Goal: Task Accomplishment & Management: Complete application form

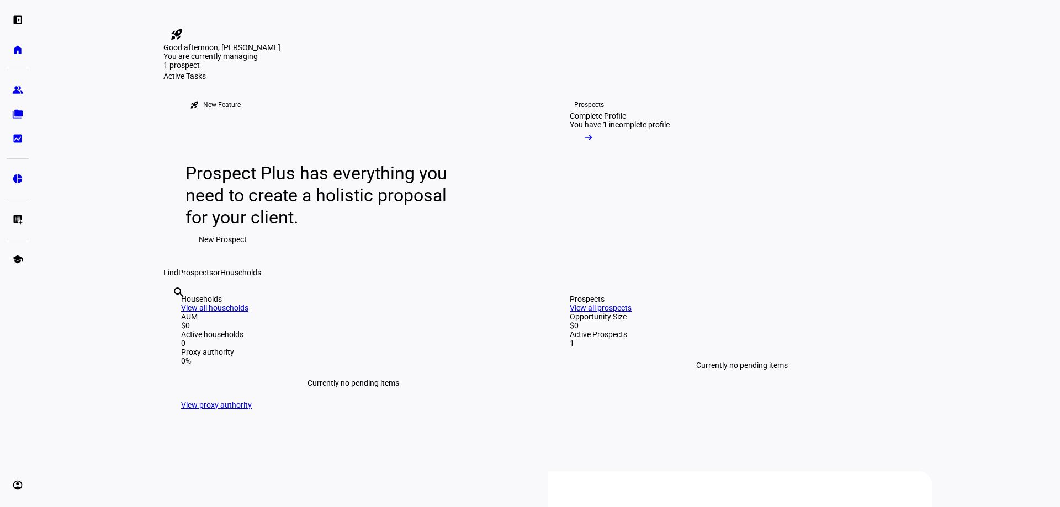
click at [213, 251] on span "New Prospect" at bounding box center [223, 240] width 48 height 22
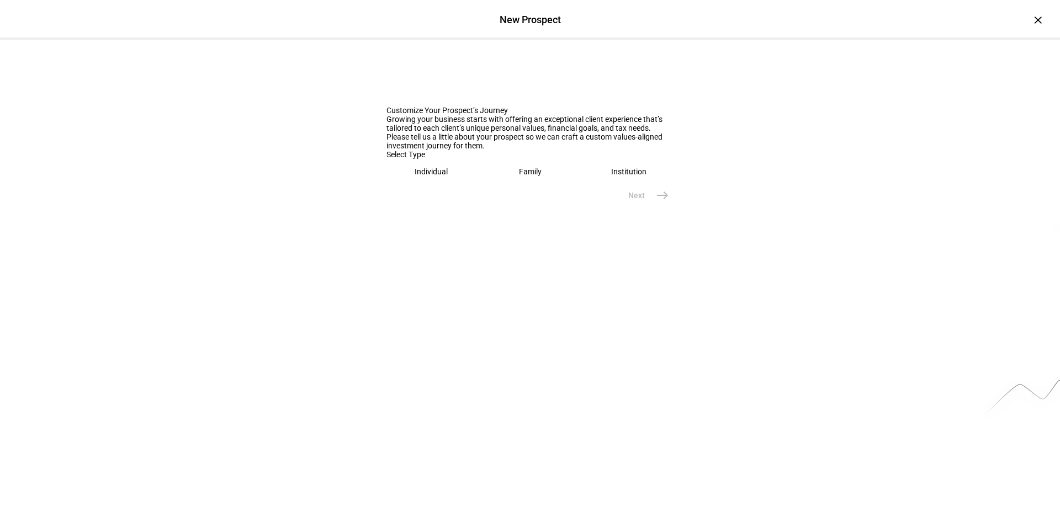
click at [519, 176] on div "Family" at bounding box center [530, 171] width 23 height 9
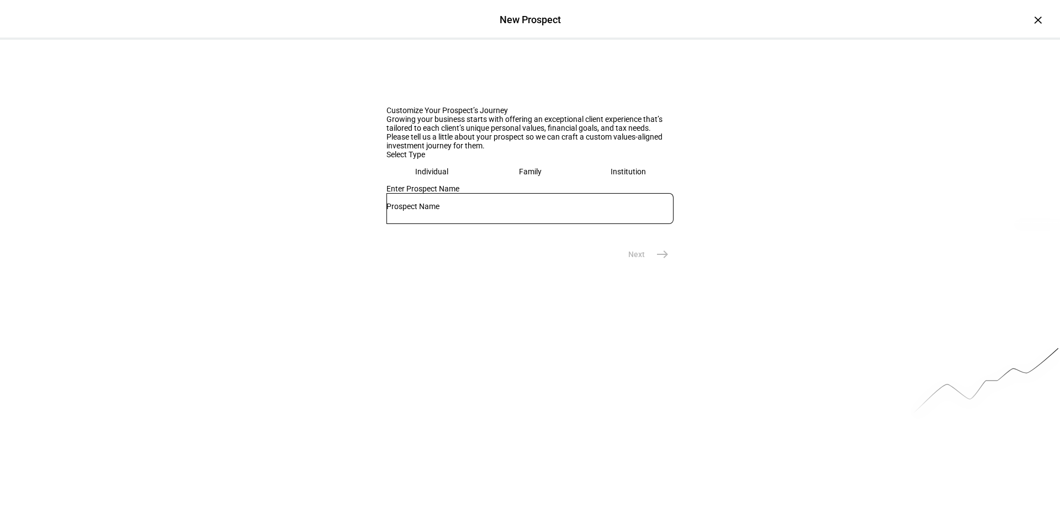
click at [440, 211] on input "text" at bounding box center [530, 206] width 287 height 9
type input "[PERSON_NAME] and [PERSON_NAME]"
click at [662, 261] on mat-icon "east" at bounding box center [662, 254] width 13 height 13
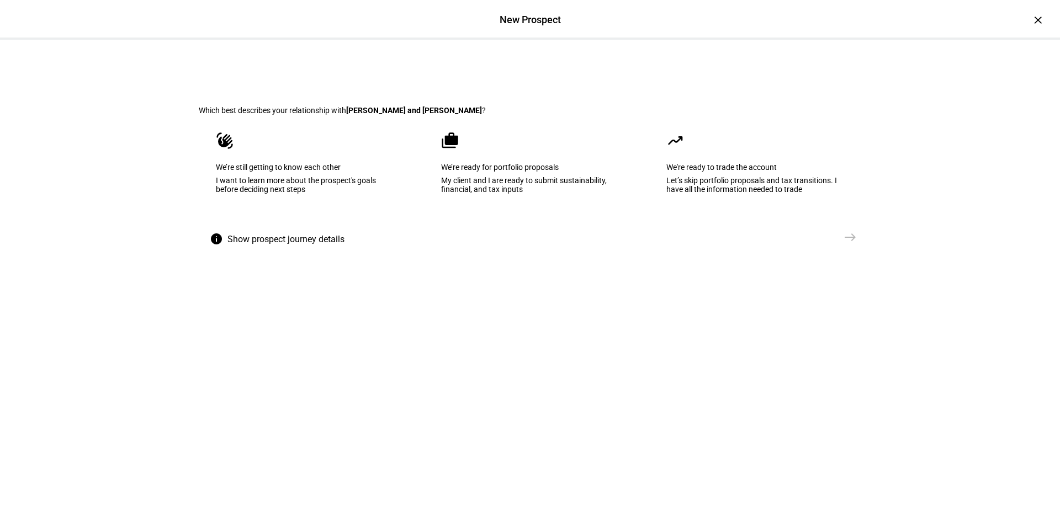
click at [305, 201] on eth-mega-radio-button "waving_hand We’re still getting to know each other I want to learn more about t…" at bounding box center [305, 171] width 212 height 112
click at [844, 244] on mat-icon "east" at bounding box center [850, 237] width 13 height 13
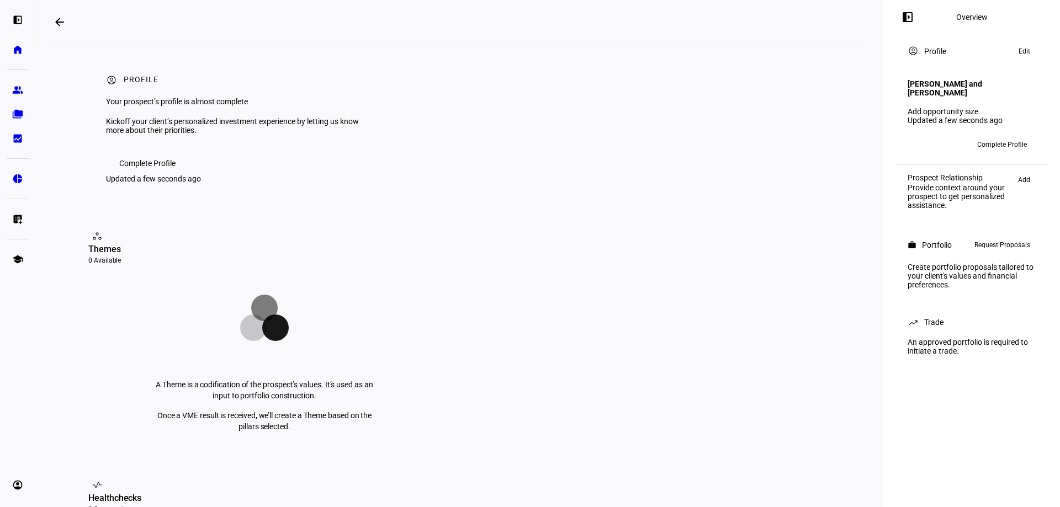
click at [994, 144] on span "Complete Profile" at bounding box center [1002, 145] width 50 height 18
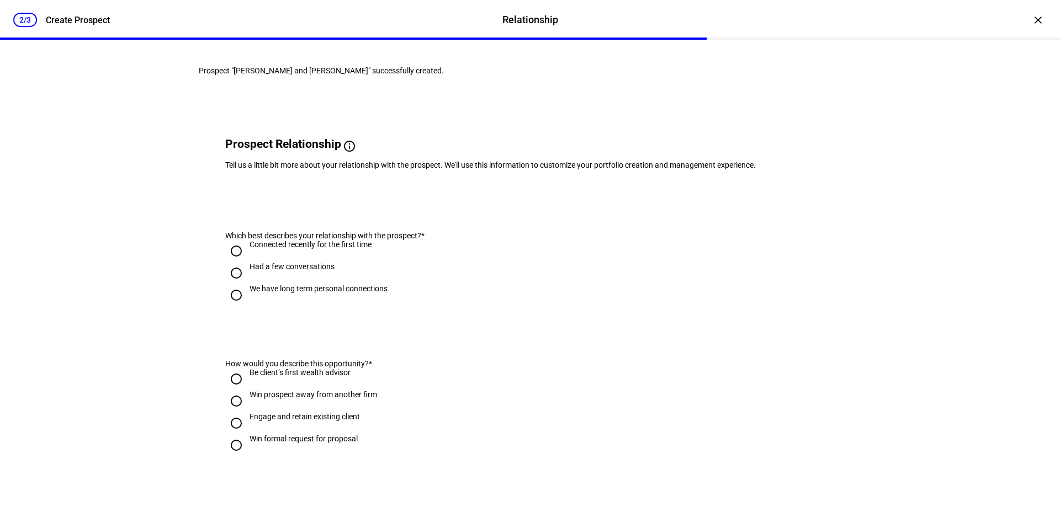
click at [234, 284] on input "Had a few conversations" at bounding box center [236, 273] width 22 height 22
radio input "true"
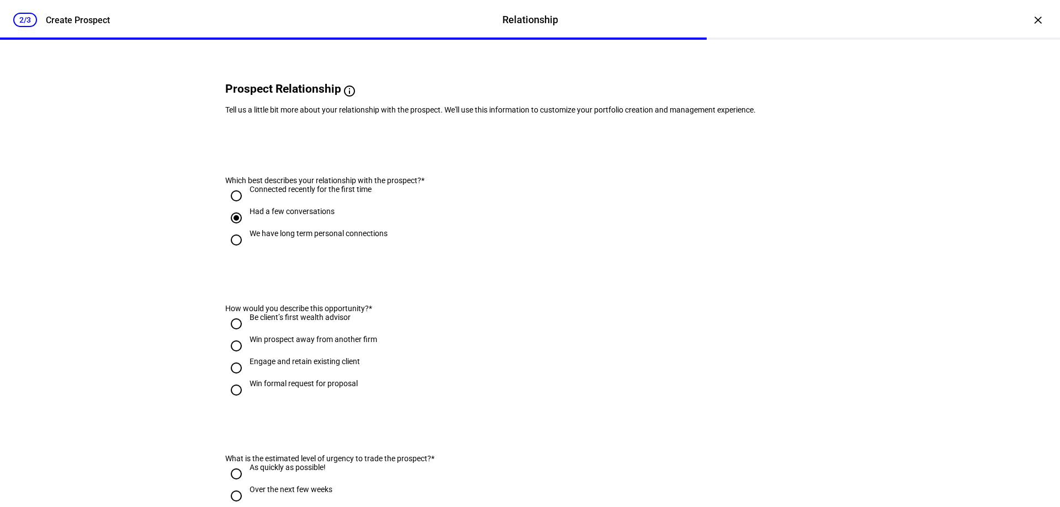
scroll to position [110, 0]
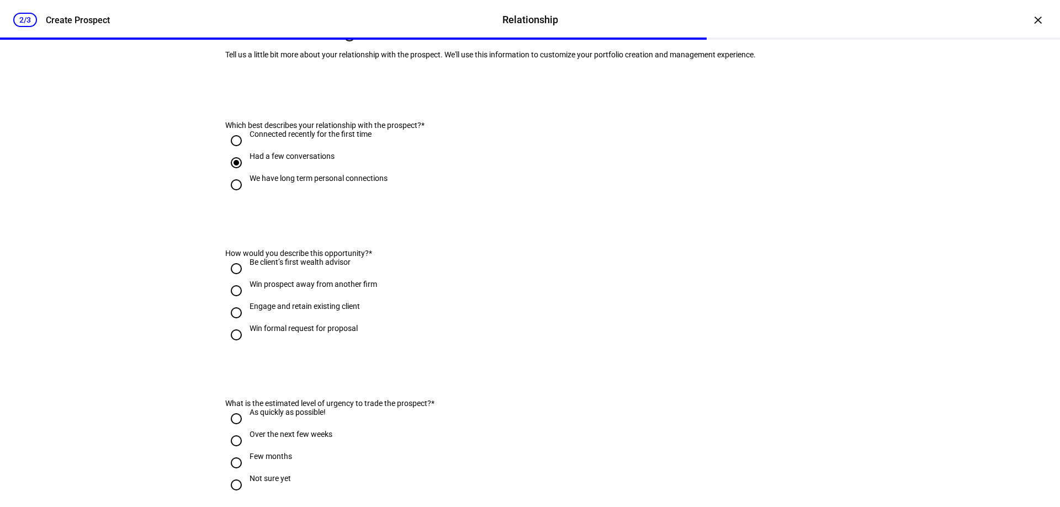
click at [233, 280] on input "Be client’s first wealth advisor" at bounding box center [236, 269] width 22 height 22
radio input "true"
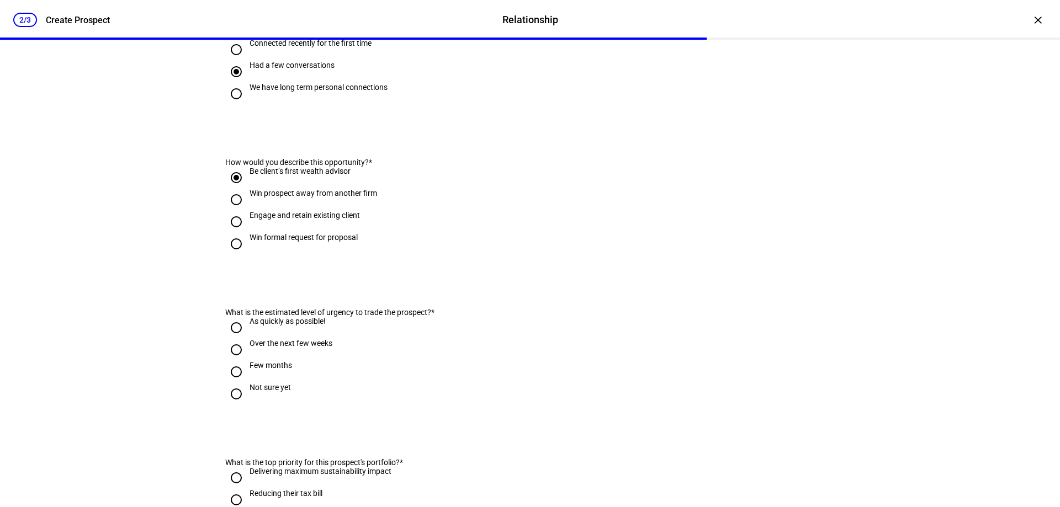
scroll to position [221, 0]
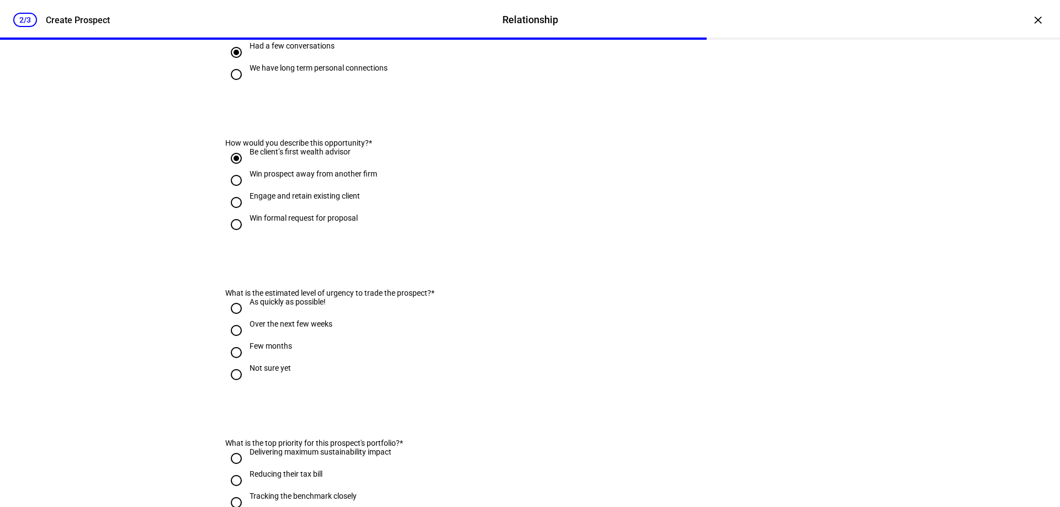
click at [231, 386] on input "Not sure yet" at bounding box center [236, 375] width 22 height 22
radio input "true"
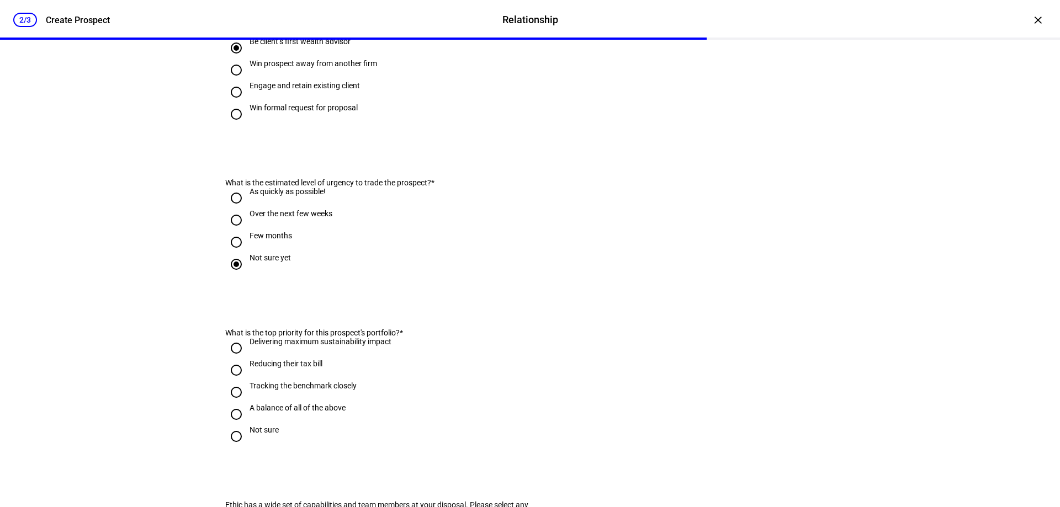
scroll to position [387, 0]
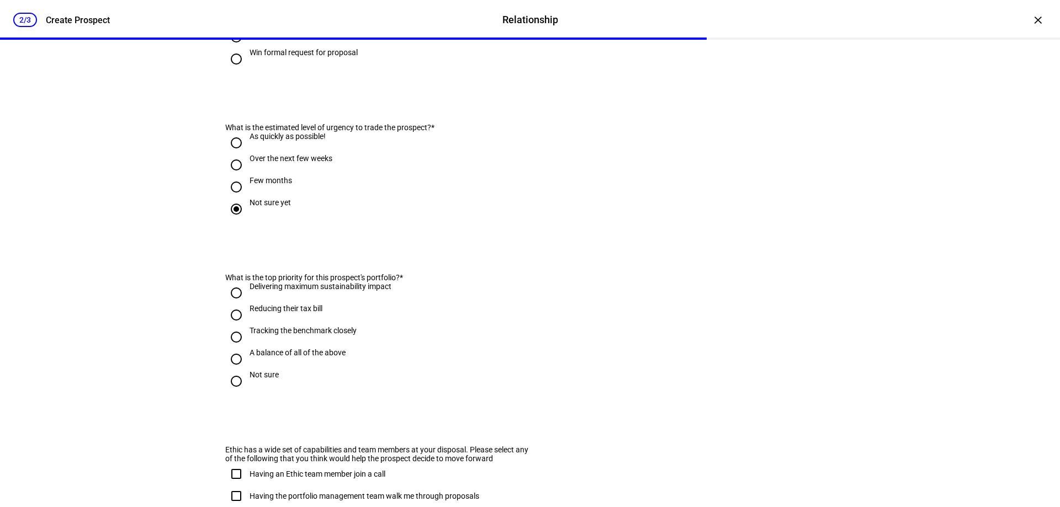
click at [231, 371] on input "A balance of all of the above" at bounding box center [236, 359] width 22 height 22
radio input "true"
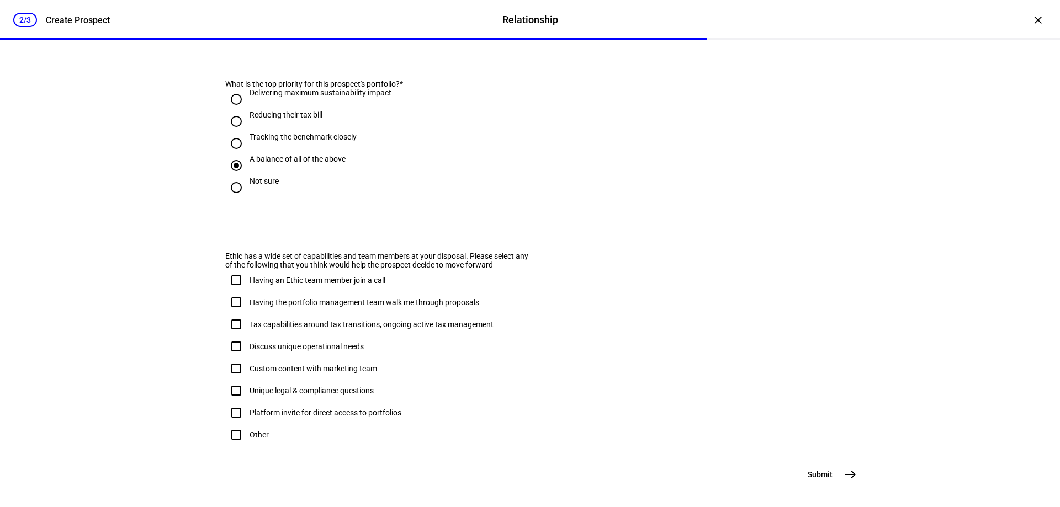
scroll to position [607, 0]
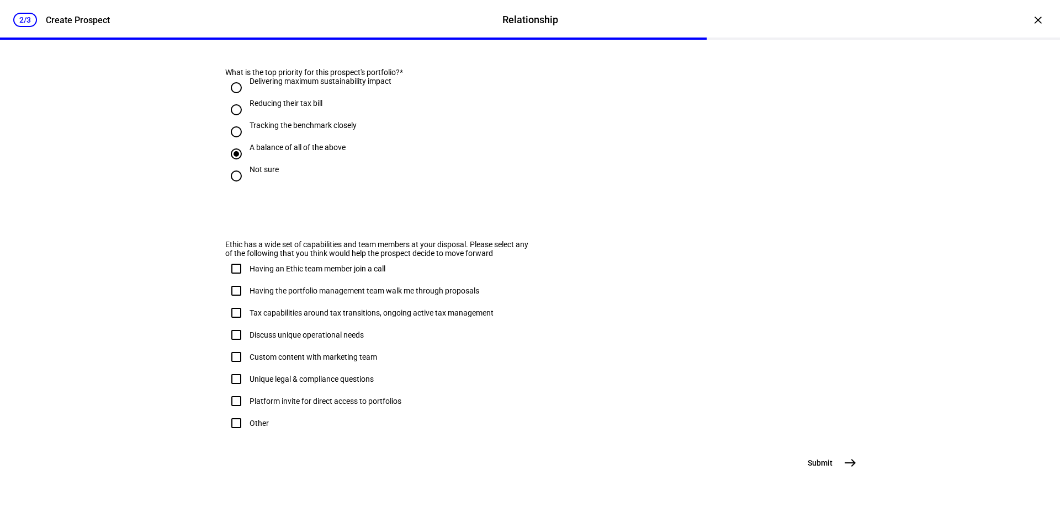
click at [232, 280] on input "Having an Ethic team member join a call" at bounding box center [236, 269] width 22 height 22
checkbox input "true"
click at [234, 302] on input "Having the portfolio management team walk me through proposals" at bounding box center [236, 291] width 22 height 22
checkbox input "true"
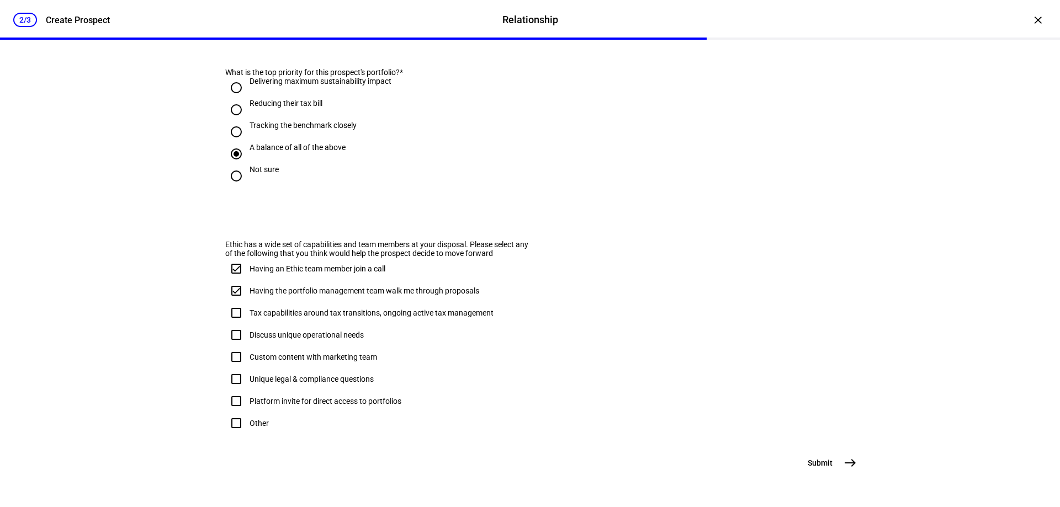
click at [852, 465] on mat-icon "east" at bounding box center [850, 463] width 13 height 13
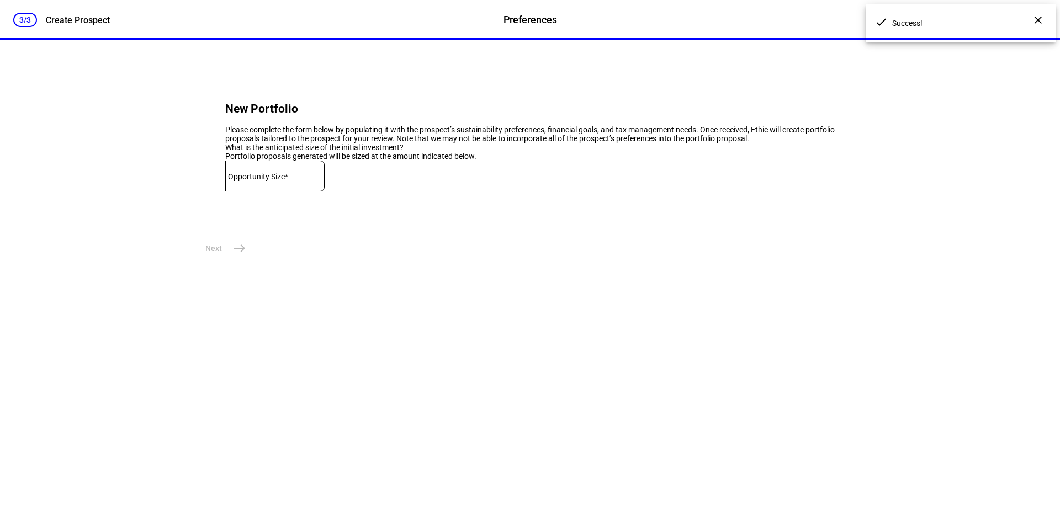
scroll to position [0, 0]
click at [239, 181] on mat-label "Opportunity Size*" at bounding box center [258, 176] width 60 height 9
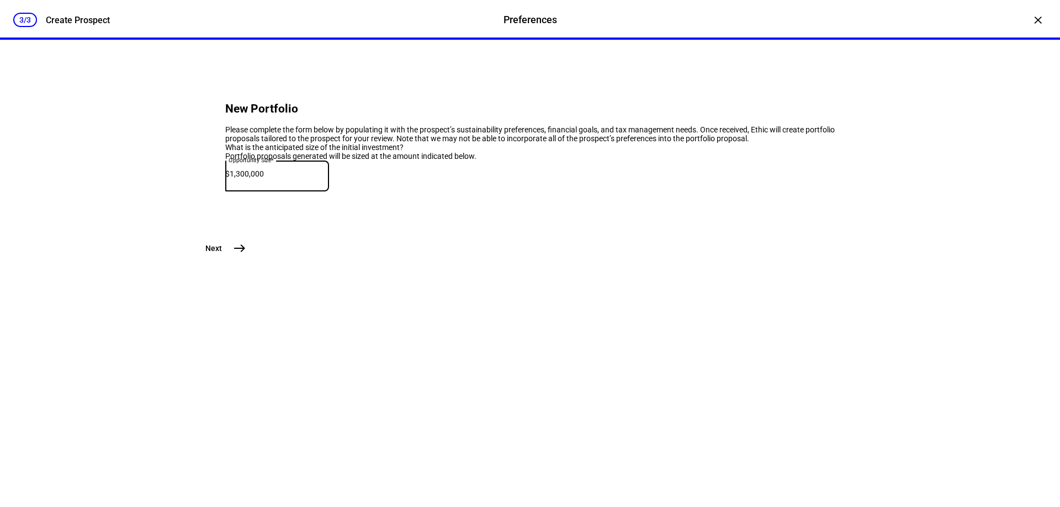
type input "1,300,000"
drag, startPoint x: 237, startPoint y: 327, endPoint x: 250, endPoint y: 378, distance: 52.9
click at [250, 378] on div "3/3 Create Prospect Preferences Preferences Create Prospect × New Portfolio Ple…" at bounding box center [530, 253] width 1060 height 507
drag, startPoint x: 283, startPoint y: 227, endPoint x: 193, endPoint y: 232, distance: 89.6
click at [193, 232] on div "New Portfolio Please complete the form below by populating it with the prospect…" at bounding box center [530, 166] width 698 height 253
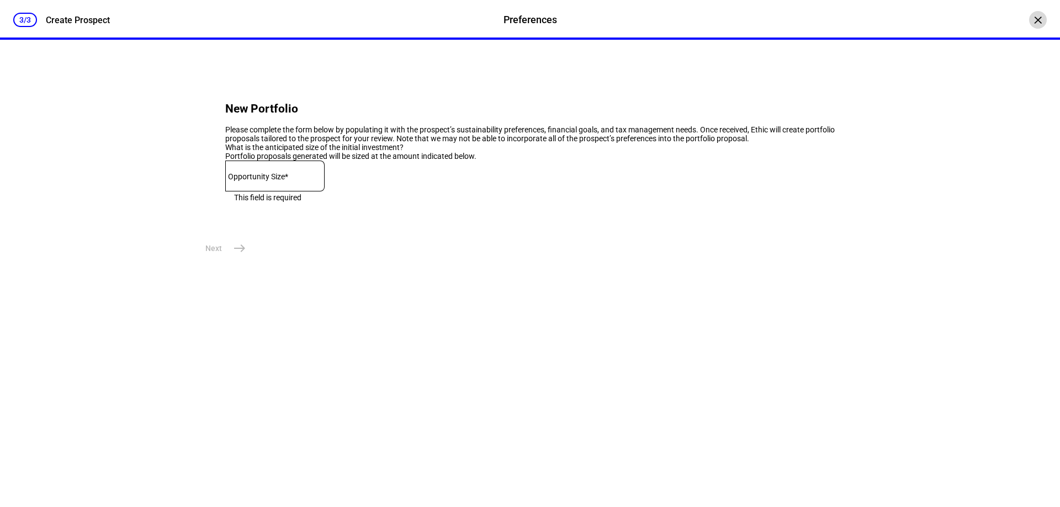
click at [1029, 22] on div "×" at bounding box center [1038, 20] width 18 height 18
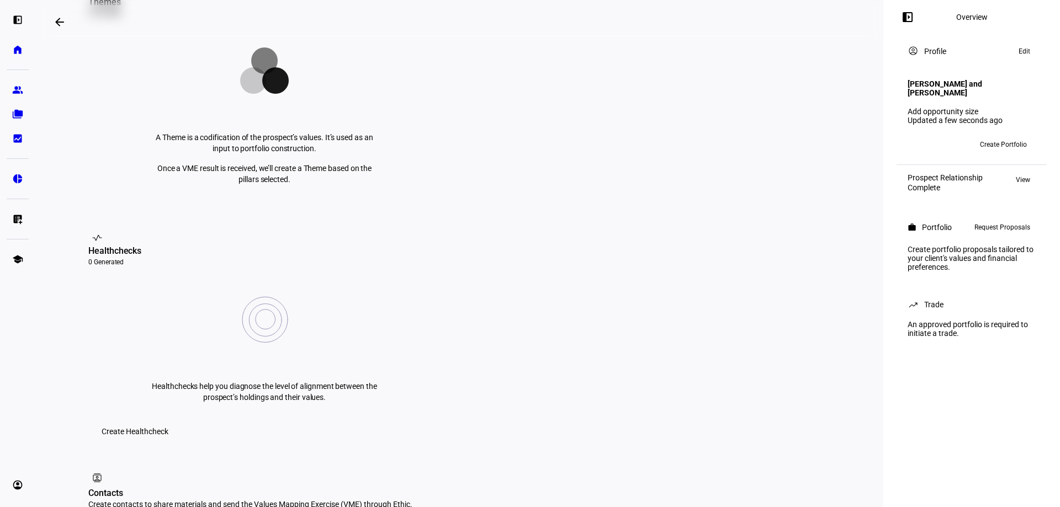
scroll to position [194, 0]
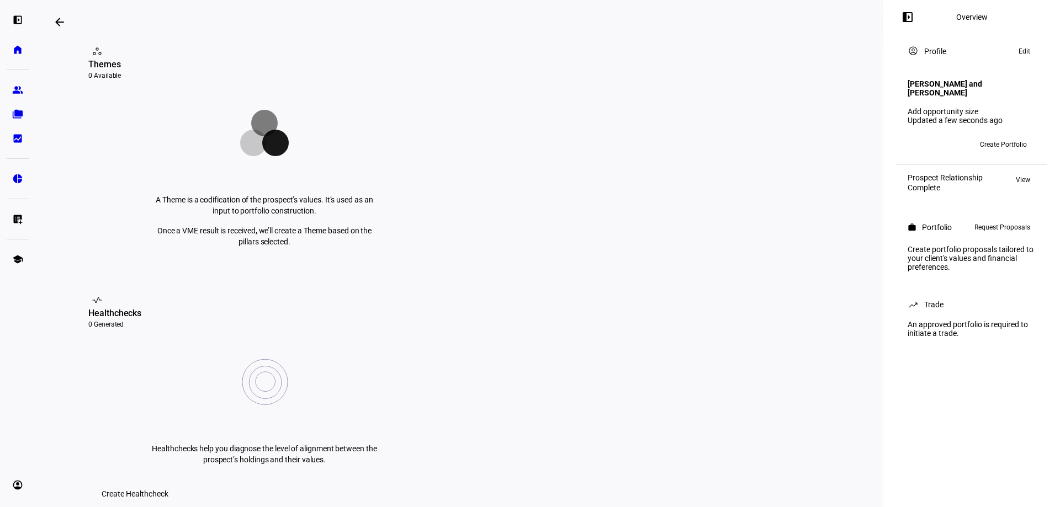
click at [256, 136] on circle at bounding box center [264, 123] width 27 height 27
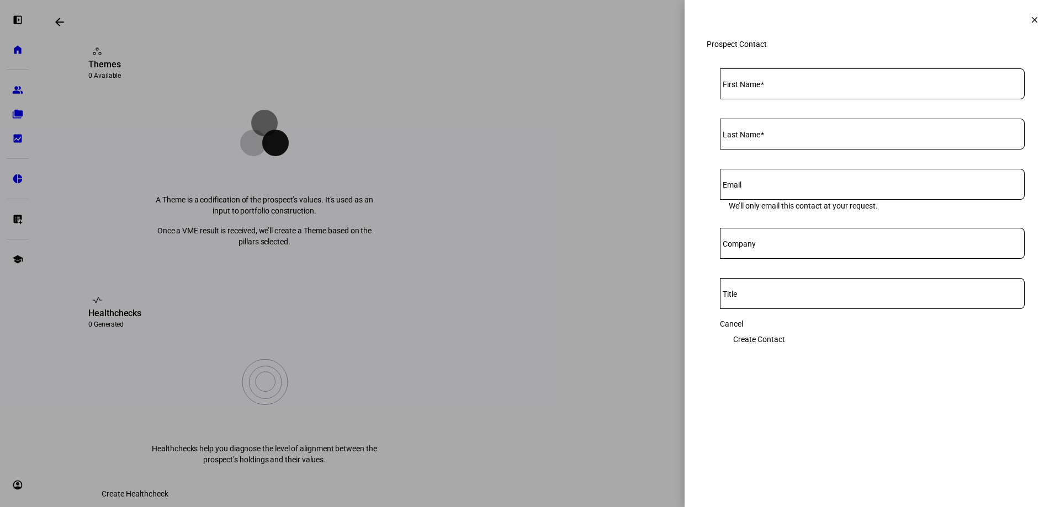
click at [747, 89] on mat-label "First Name" at bounding box center [742, 84] width 38 height 9
click at [747, 86] on input "First Name" at bounding box center [872, 81] width 305 height 9
type input "[PERSON_NAME]"
type input "Jensen"
click at [759, 187] on input "Email" at bounding box center [872, 182] width 305 height 9
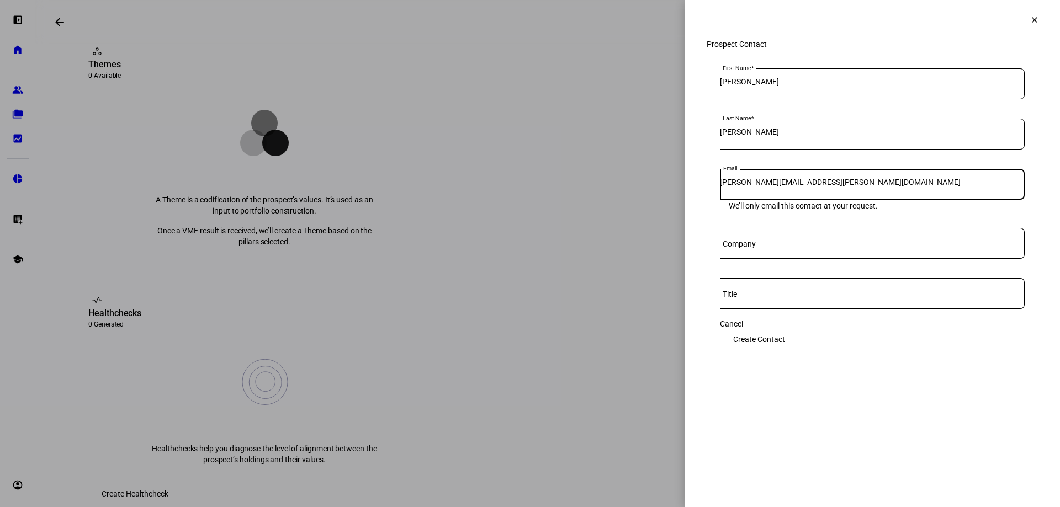
type input "brad.jensen@mac.com"
click at [785, 345] on span "Create Contact" at bounding box center [759, 340] width 52 height 22
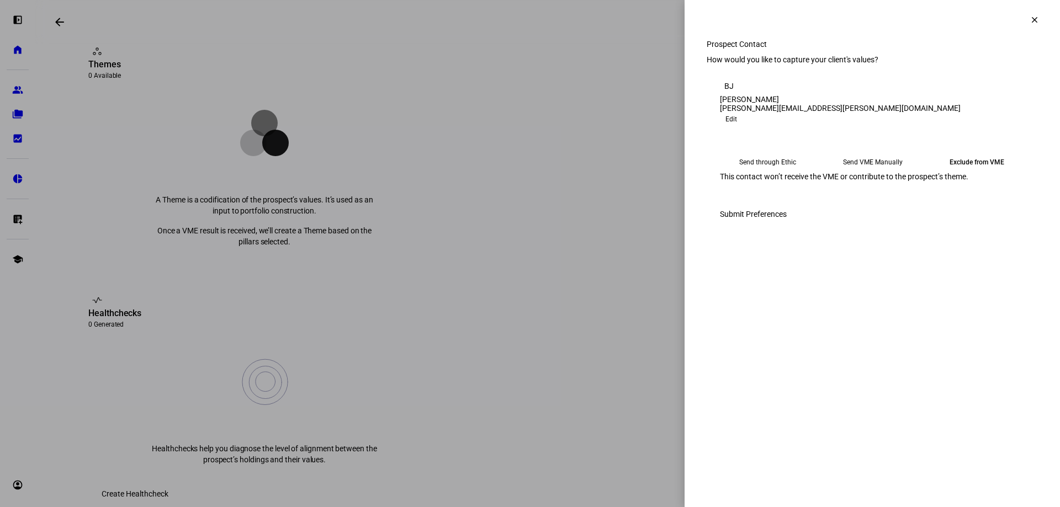
click at [760, 172] on eth-mega-radio-button "Send through Ethic" at bounding box center [768, 162] width 96 height 20
click at [787, 225] on span "Submit Preferences" at bounding box center [753, 214] width 67 height 22
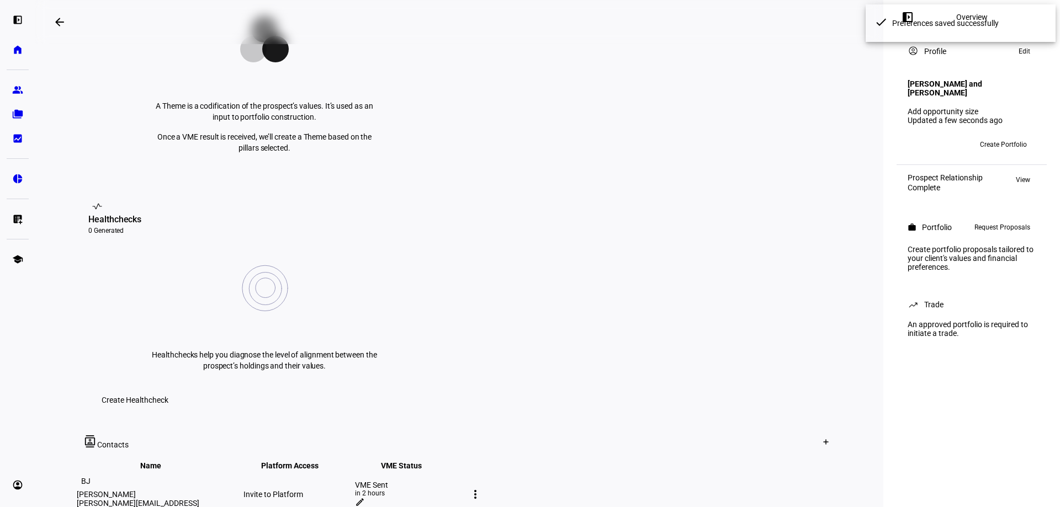
scroll to position [304, 0]
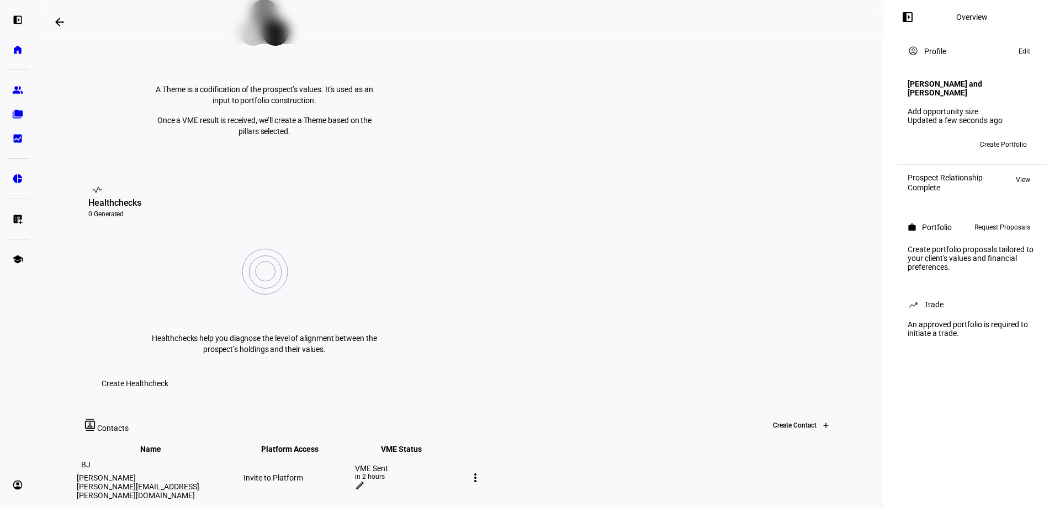
click at [823, 422] on icon at bounding box center [826, 425] width 7 height 7
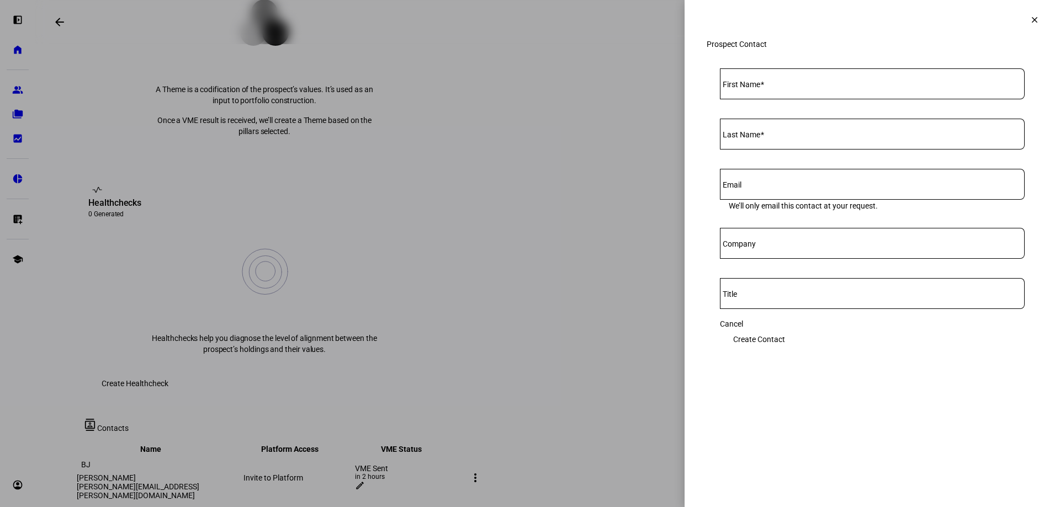
click at [752, 89] on mat-label "First Name" at bounding box center [742, 84] width 38 height 9
click at [752, 86] on input "First Name" at bounding box center [872, 81] width 305 height 9
type input "Laura"
type input "Kent-Jensen"
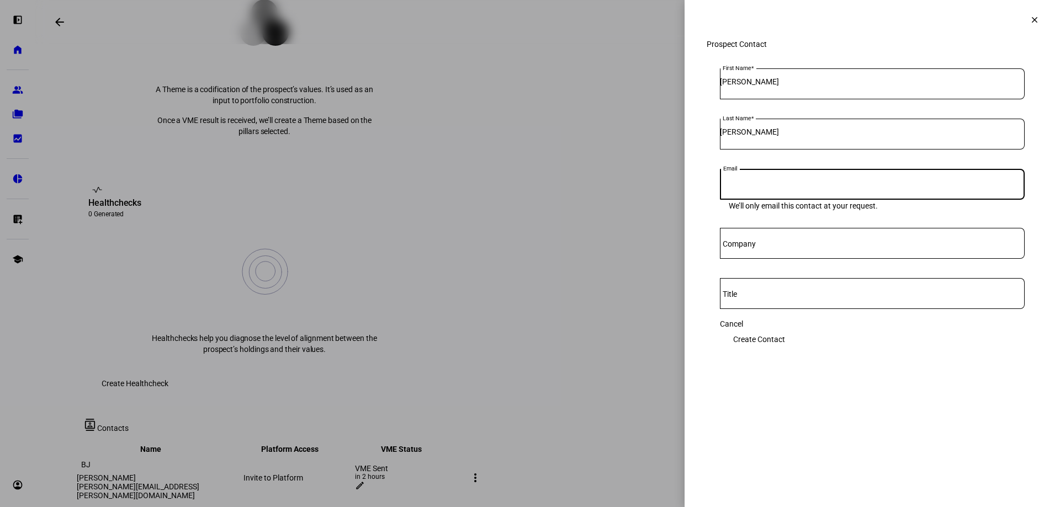
click at [756, 187] on input "Email" at bounding box center [872, 182] width 305 height 9
click at [793, 200] on div at bounding box center [872, 184] width 305 height 31
paste input "laura@kent-jensen.com"
type input "laura@kent-jensen.com"
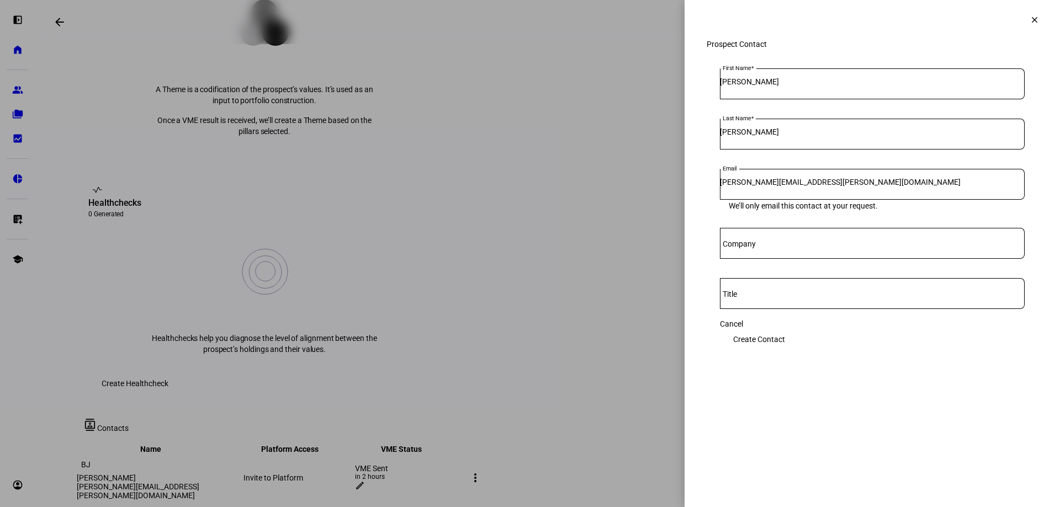
click at [785, 345] on span "Create Contact" at bounding box center [759, 340] width 52 height 22
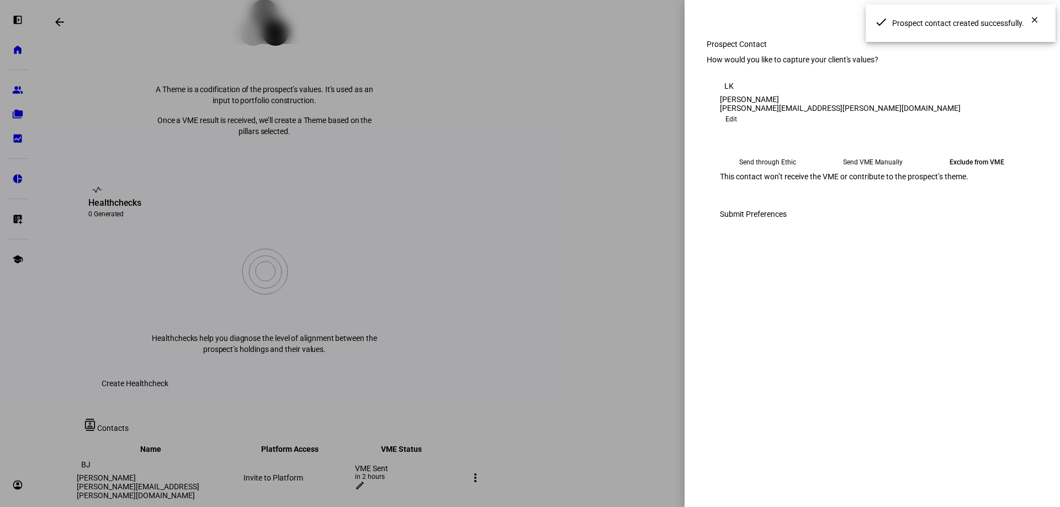
click at [763, 172] on eth-mega-radio-button "Send through Ethic" at bounding box center [768, 162] width 96 height 20
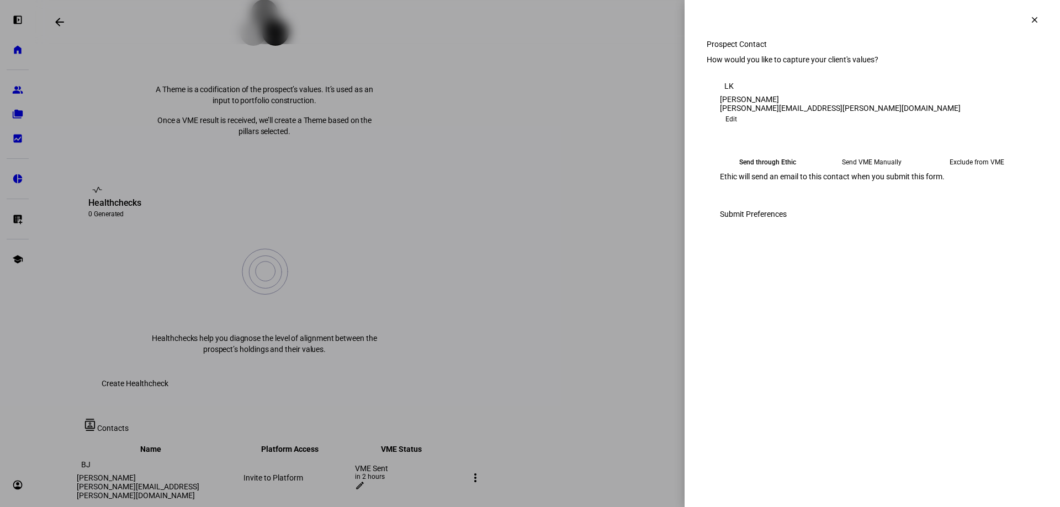
click at [787, 225] on span "Submit Preferences" at bounding box center [753, 214] width 67 height 22
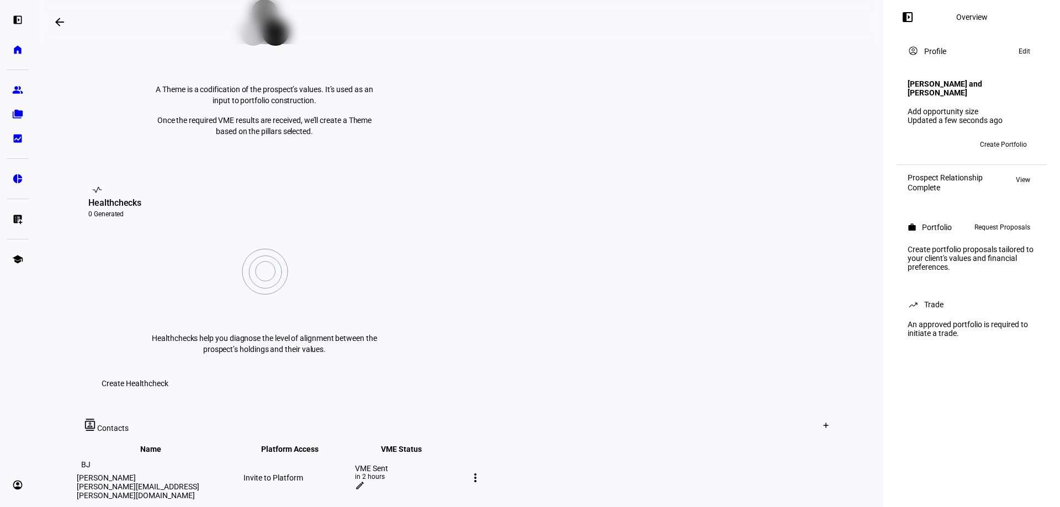
click at [482, 472] on mat-icon "more_vert" at bounding box center [475, 478] width 13 height 13
click at [818, 341] on div at bounding box center [530, 253] width 1060 height 507
